Goal: Task Accomplishment & Management: Manage account settings

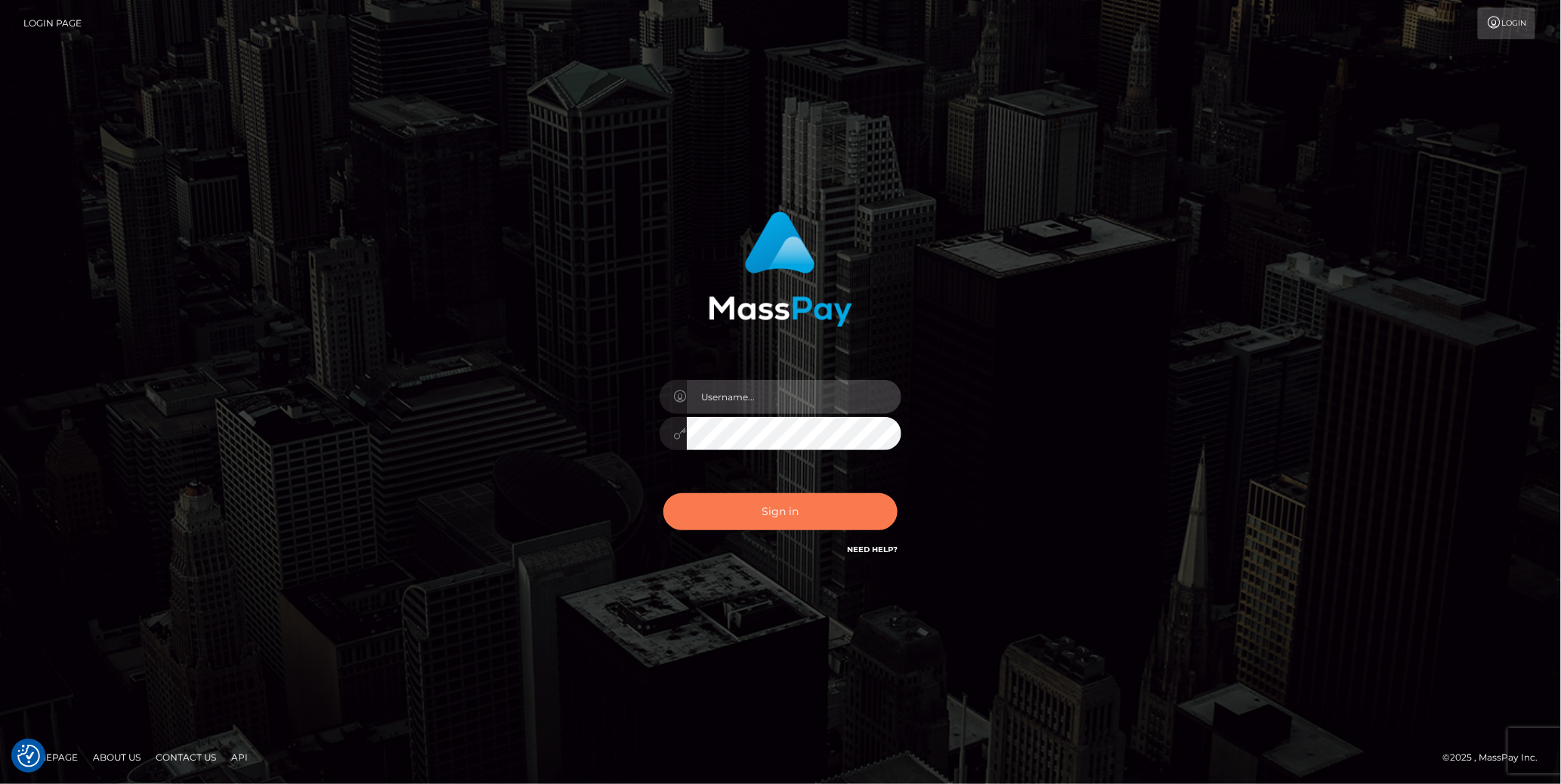
type input "cheli"
click at [843, 506] on button "Sign in" at bounding box center [780, 511] width 234 height 37
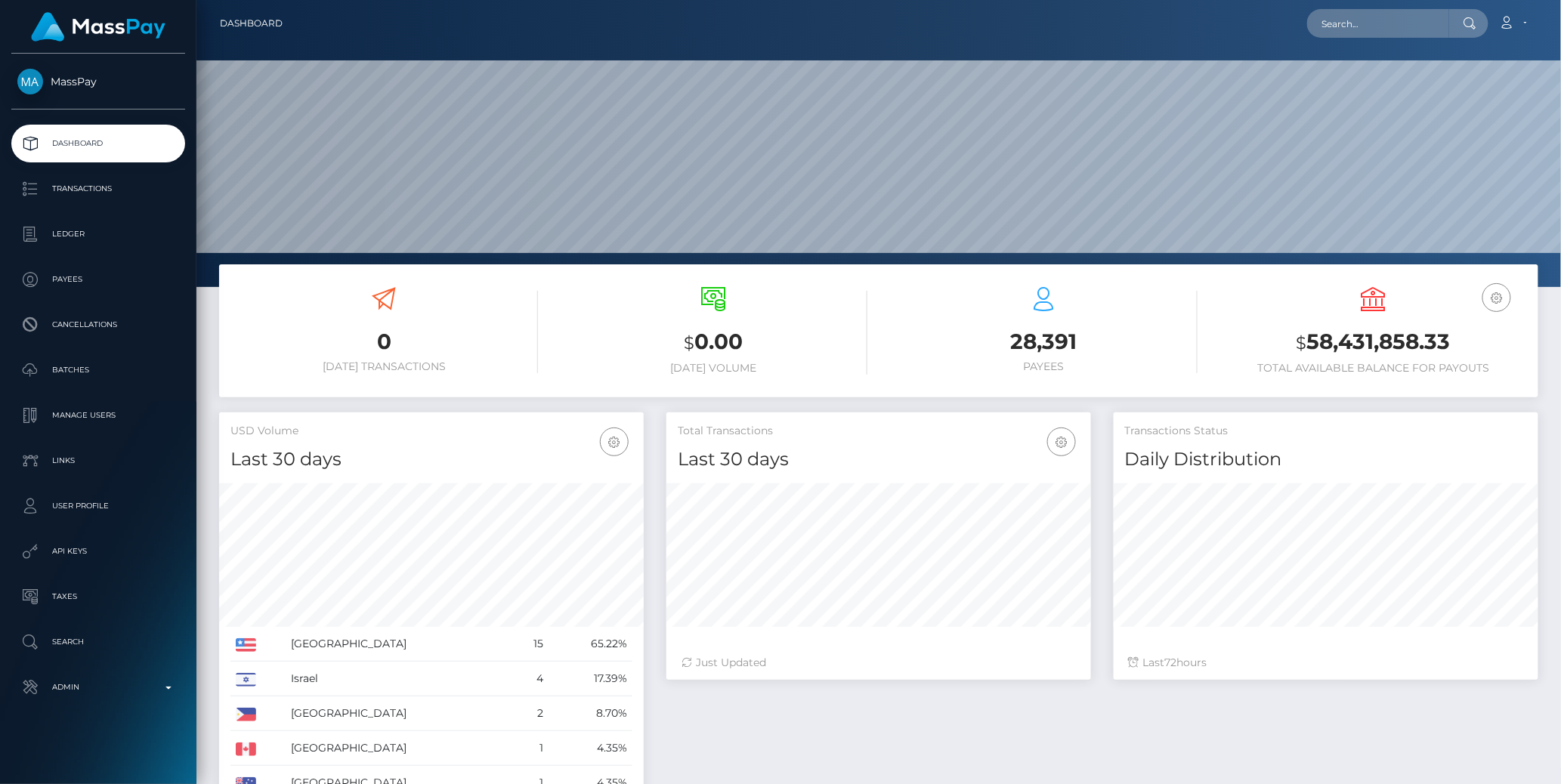
scroll to position [267, 425]
